Goal: Transaction & Acquisition: Download file/media

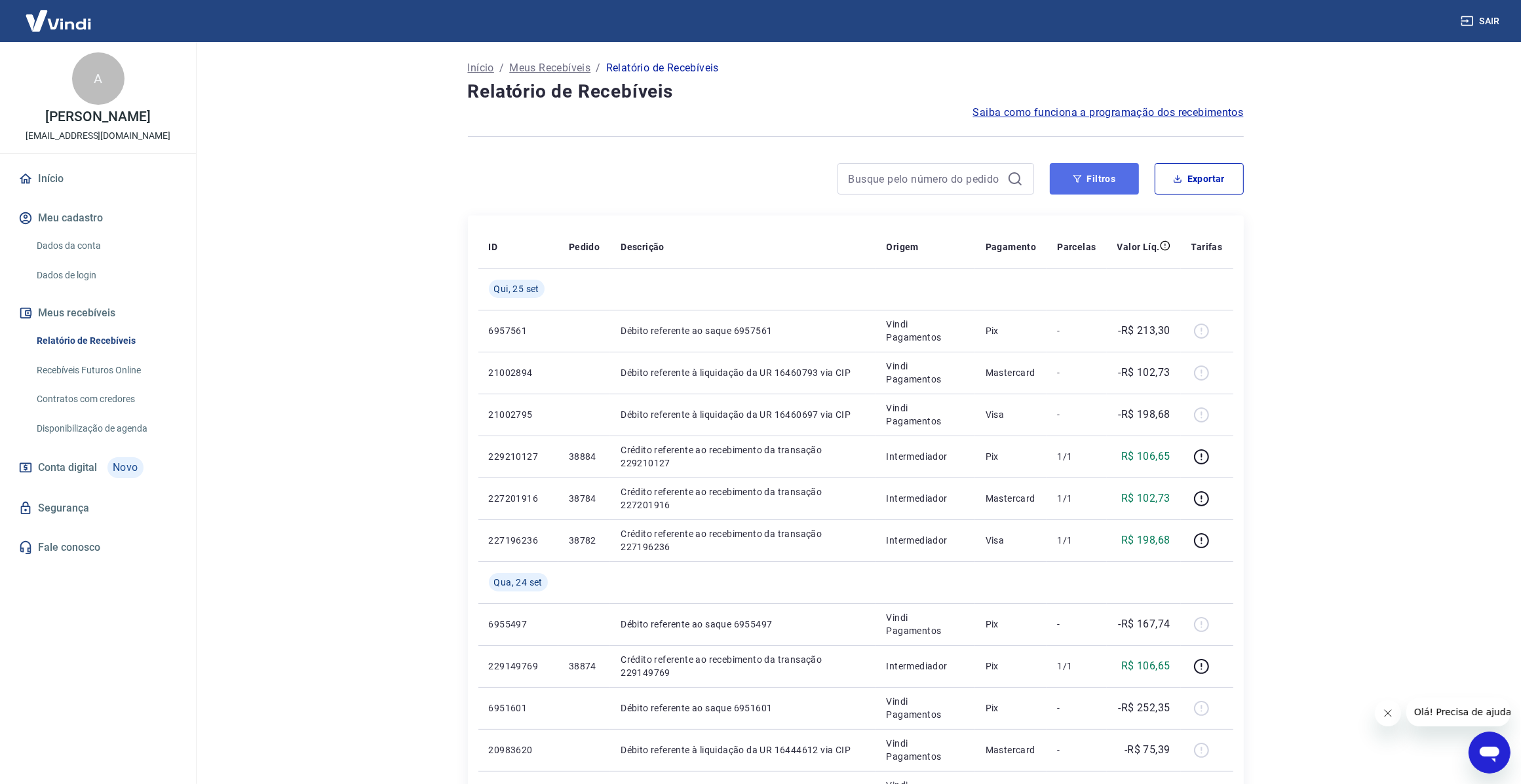
click at [1100, 186] on button "Filtros" at bounding box center [1095, 179] width 89 height 32
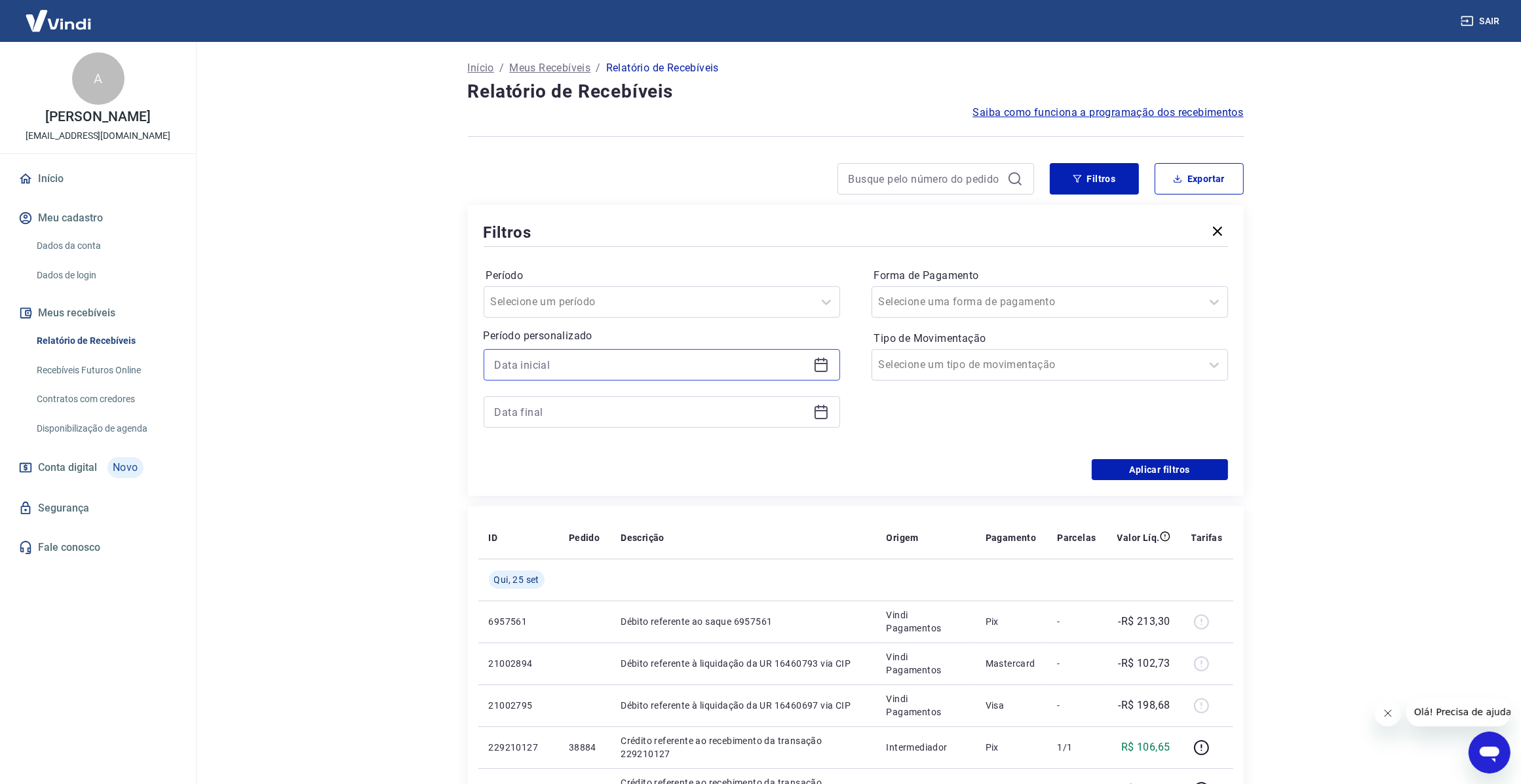
click at [686, 374] on input at bounding box center [651, 365] width 314 height 19
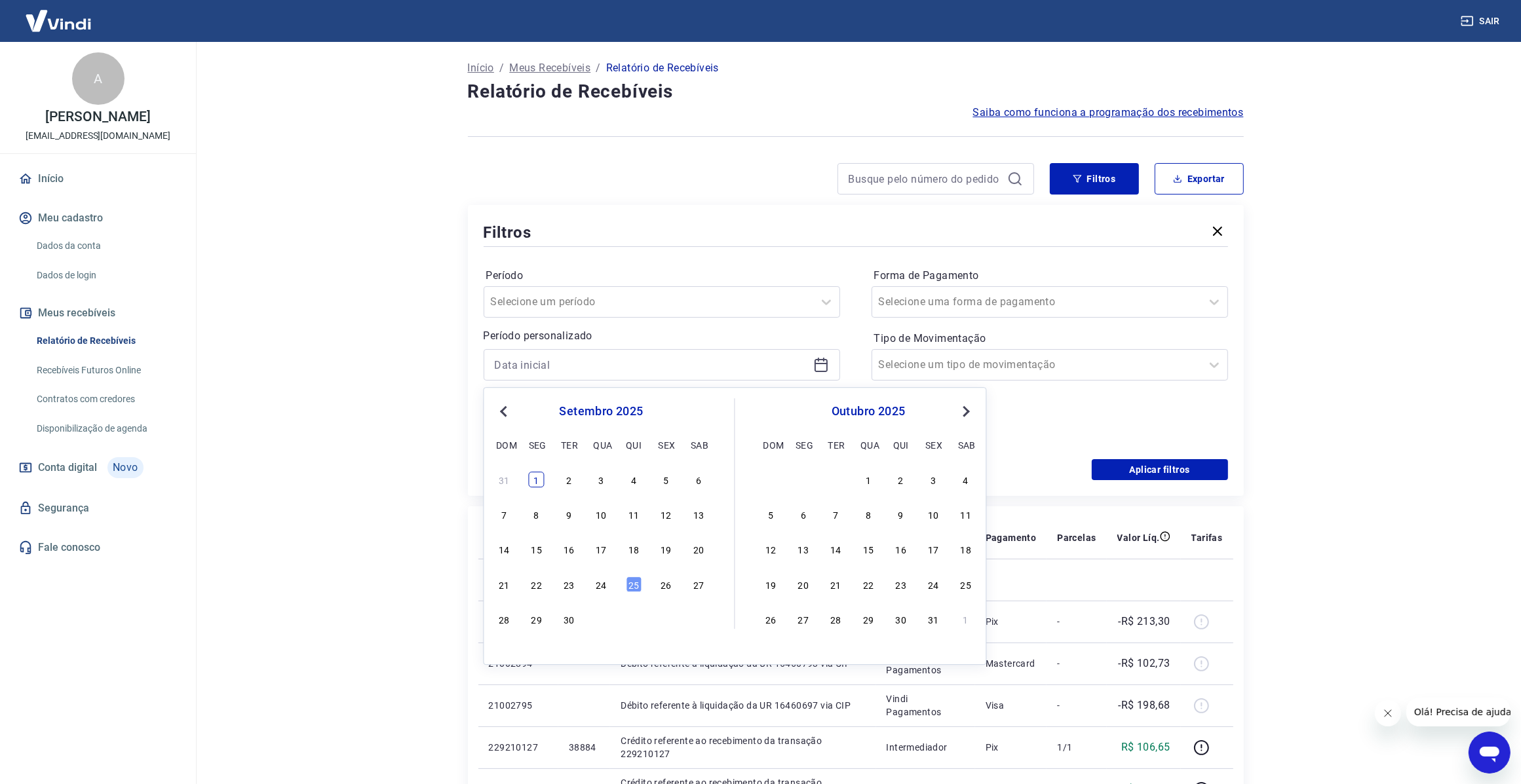
click at [529, 477] on div "1" at bounding box center [536, 480] width 16 height 16
type input "[DATE]"
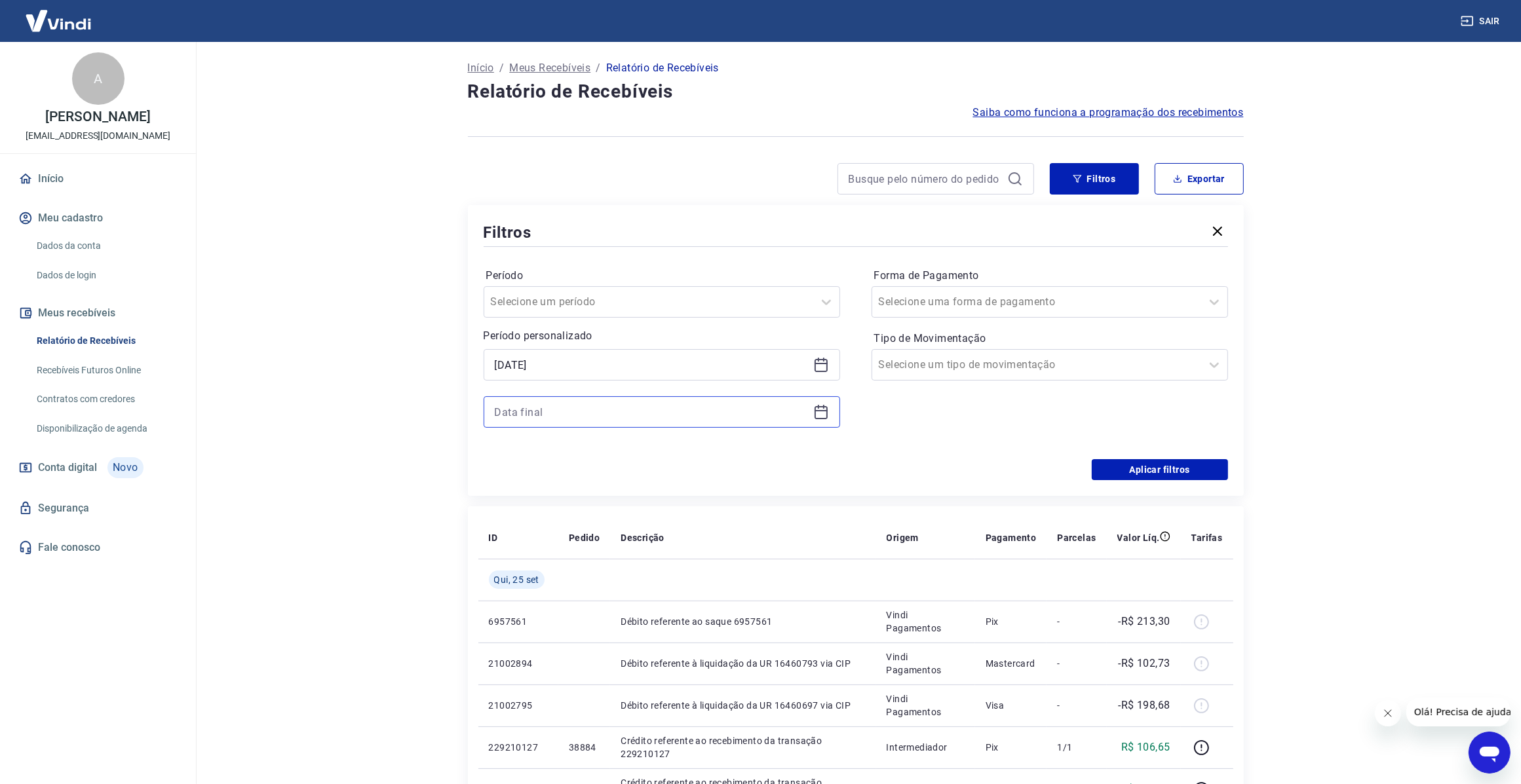
click at [564, 413] on input at bounding box center [651, 412] width 314 height 19
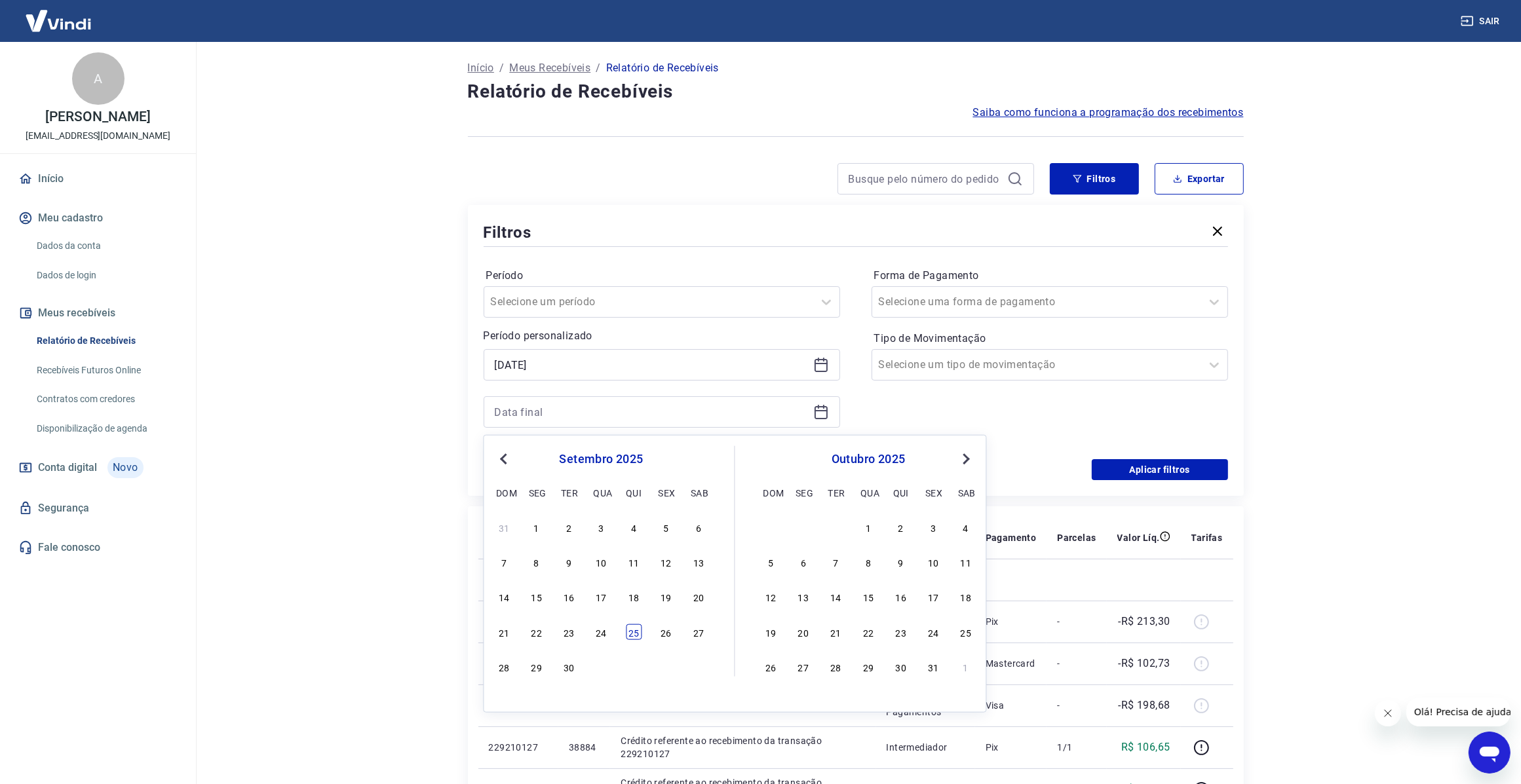
click at [641, 636] on div "25" at bounding box center [634, 632] width 16 height 16
type input "[DATE]"
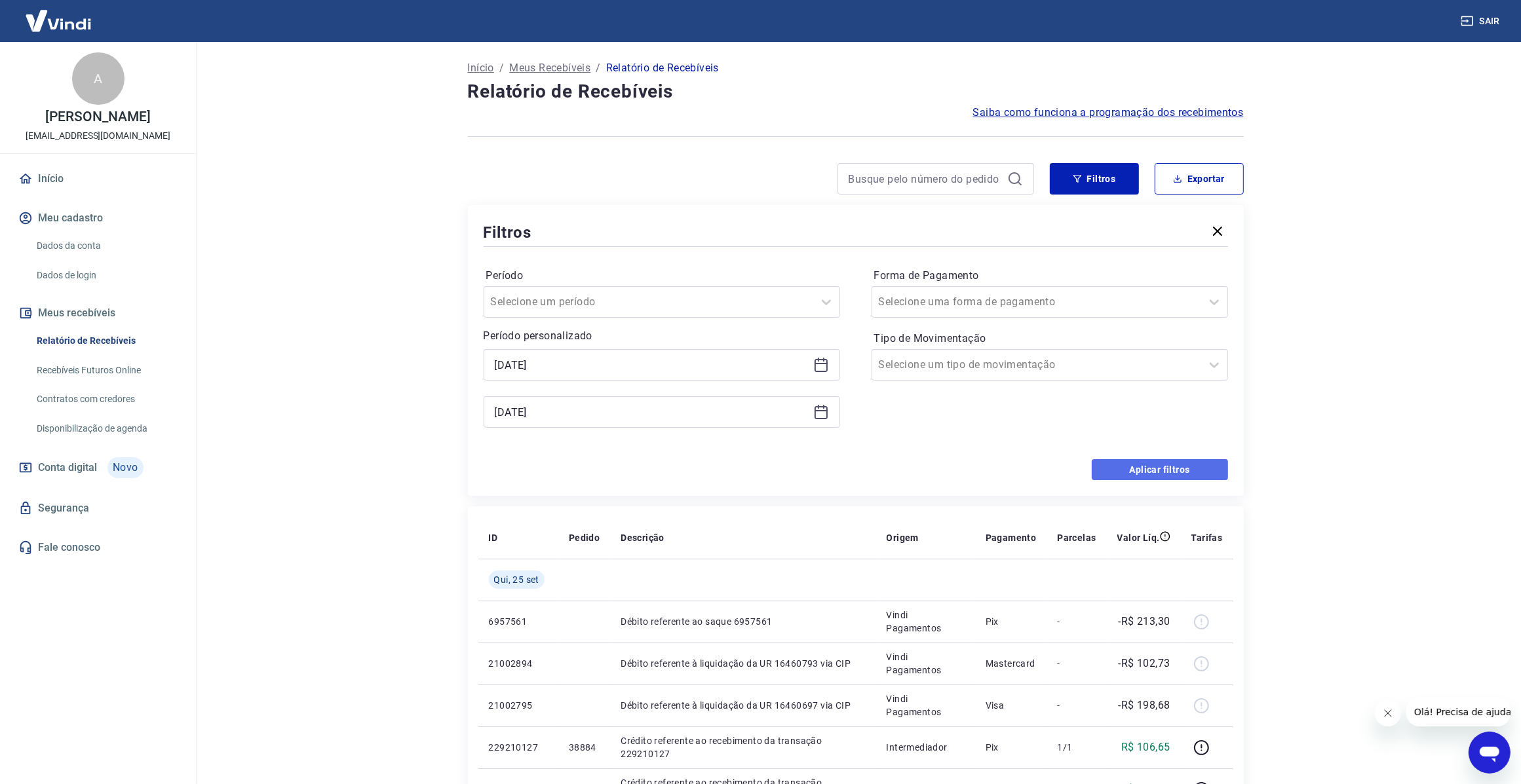
click at [1173, 466] on button "Aplicar filtros" at bounding box center [1160, 469] width 136 height 21
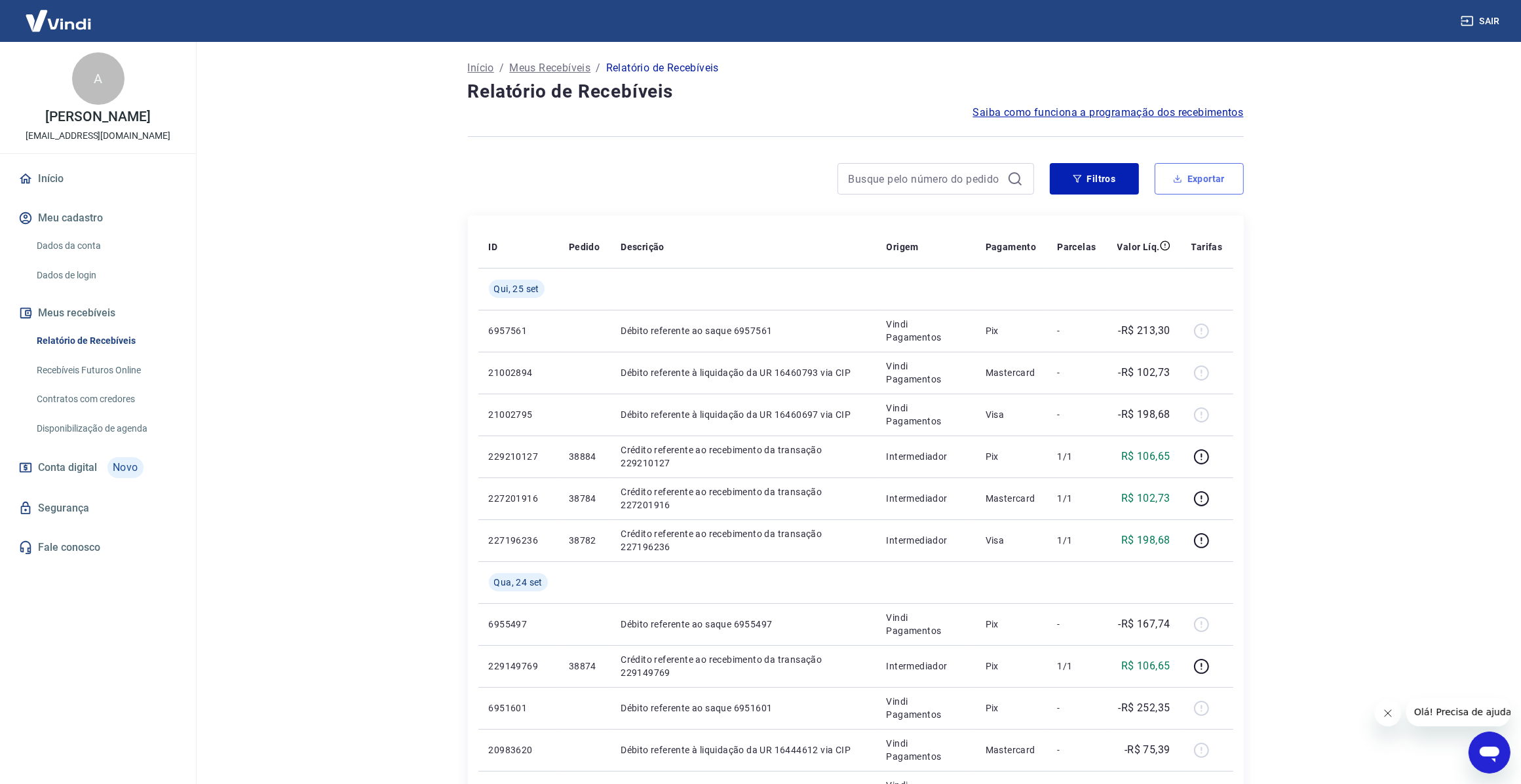
click at [1192, 182] on button "Exportar" at bounding box center [1200, 179] width 89 height 32
type input "[DATE]"
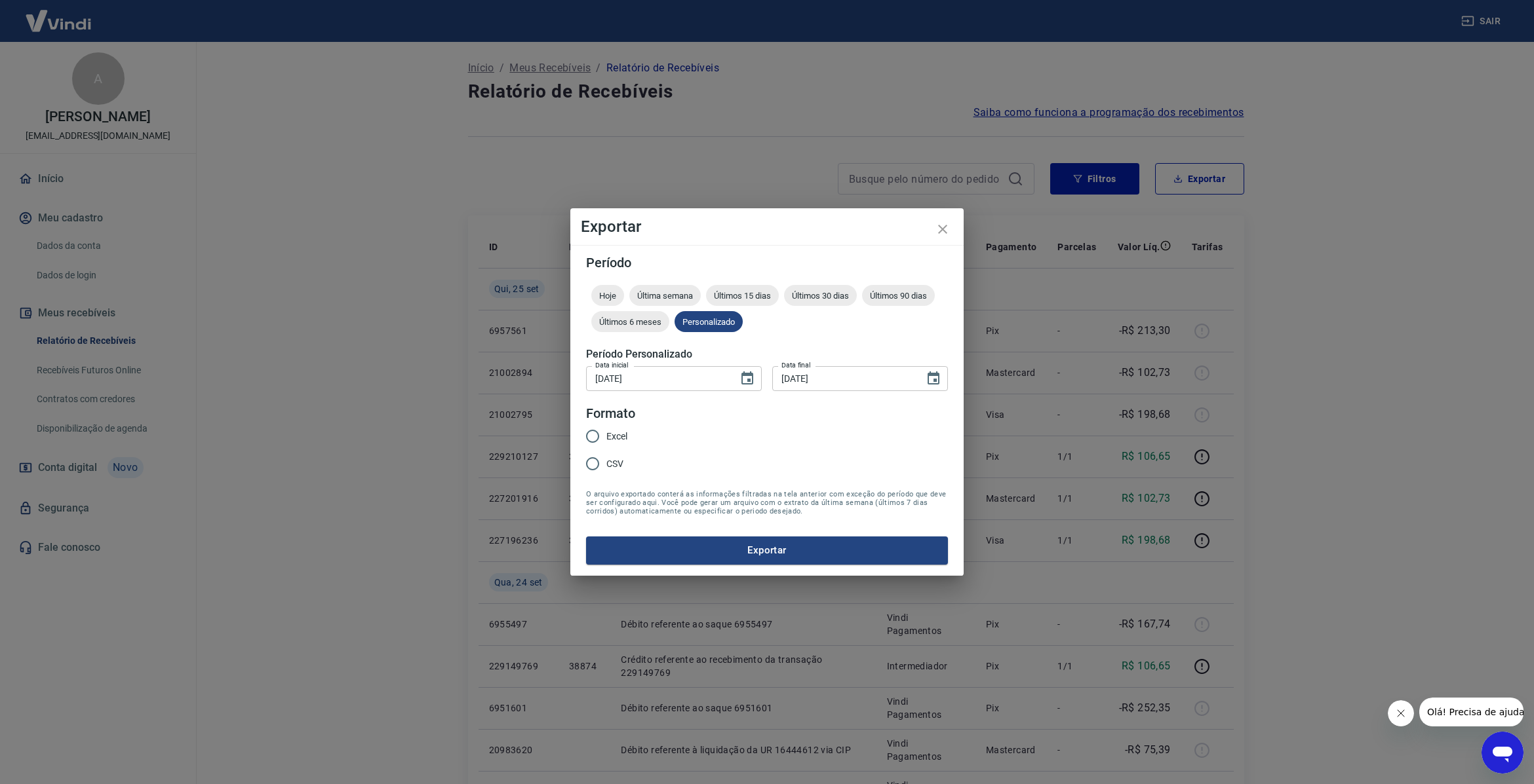
click at [593, 436] on input "Excel" at bounding box center [593, 437] width 28 height 28
radio input "true"
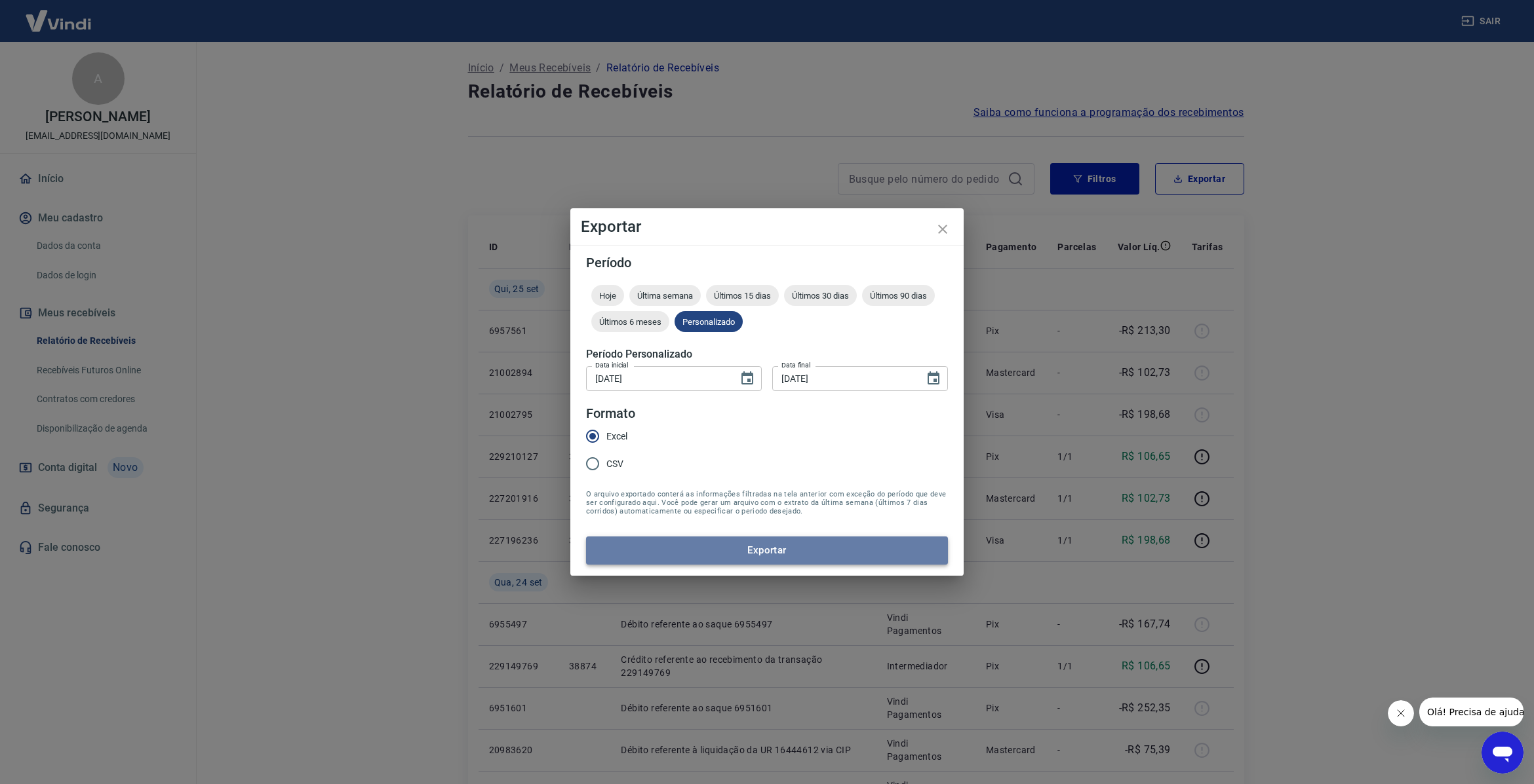
click at [700, 549] on button "Exportar" at bounding box center [767, 550] width 362 height 28
